Goal: Task Accomplishment & Management: Manage account settings

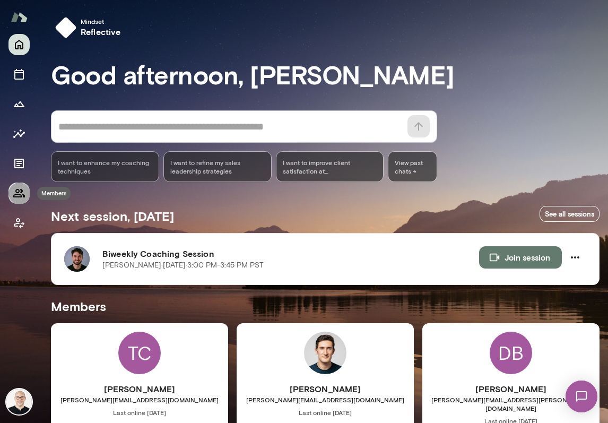
click at [22, 193] on icon "Members" at bounding box center [19, 193] width 12 height 8
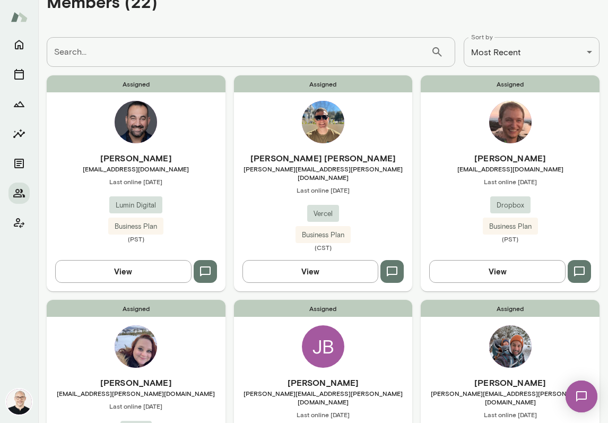
scroll to position [222, 0]
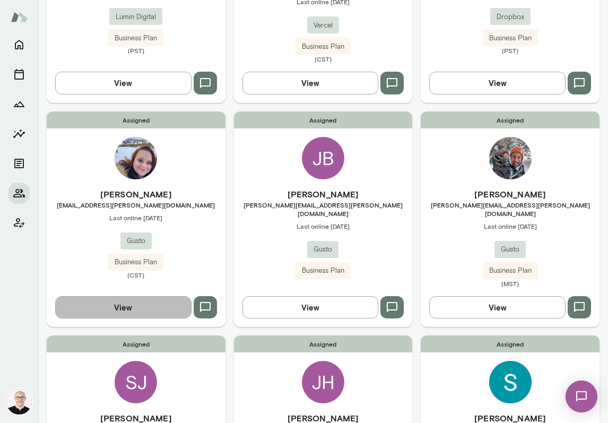
click at [128, 296] on button "View" at bounding box center [123, 307] width 136 height 22
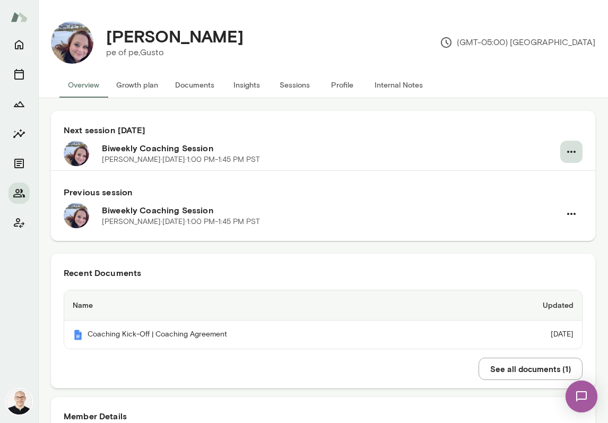
click at [567, 156] on icon "button" at bounding box center [571, 151] width 13 height 13
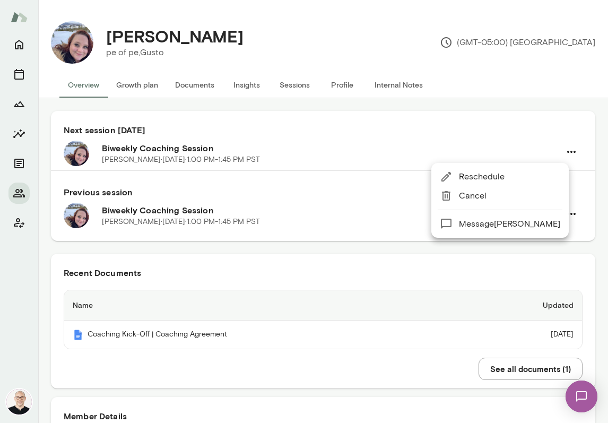
click at [549, 196] on span "Cancel" at bounding box center [509, 195] width 101 height 13
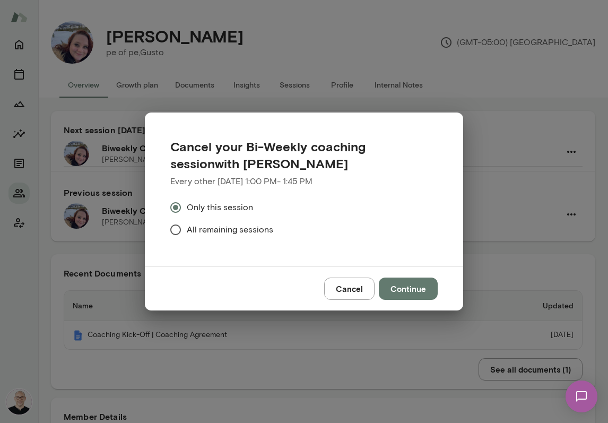
click at [241, 227] on span "All remaining sessions" at bounding box center [230, 229] width 87 height 13
click at [411, 292] on button "Continue" at bounding box center [408, 289] width 59 height 22
